Goal: Transaction & Acquisition: Purchase product/service

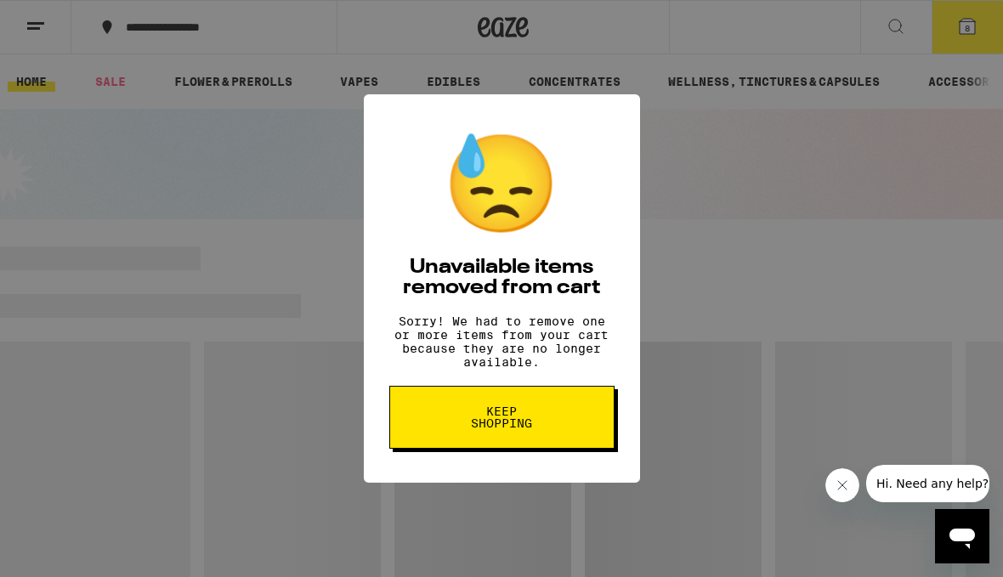
click at [445, 446] on button "Keep Shopping" at bounding box center [501, 417] width 225 height 63
